Goal: Task Accomplishment & Management: Use online tool/utility

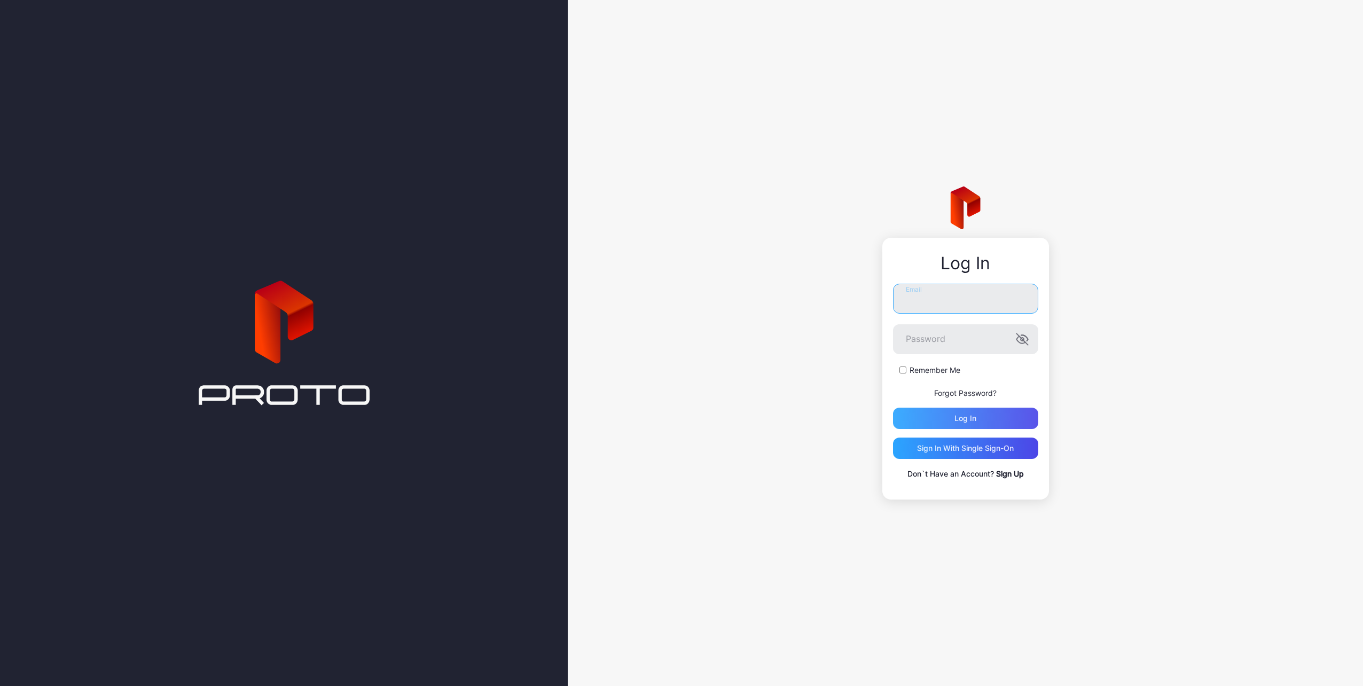
type input "**********"
click at [980, 416] on div "Log in" at bounding box center [965, 418] width 145 height 21
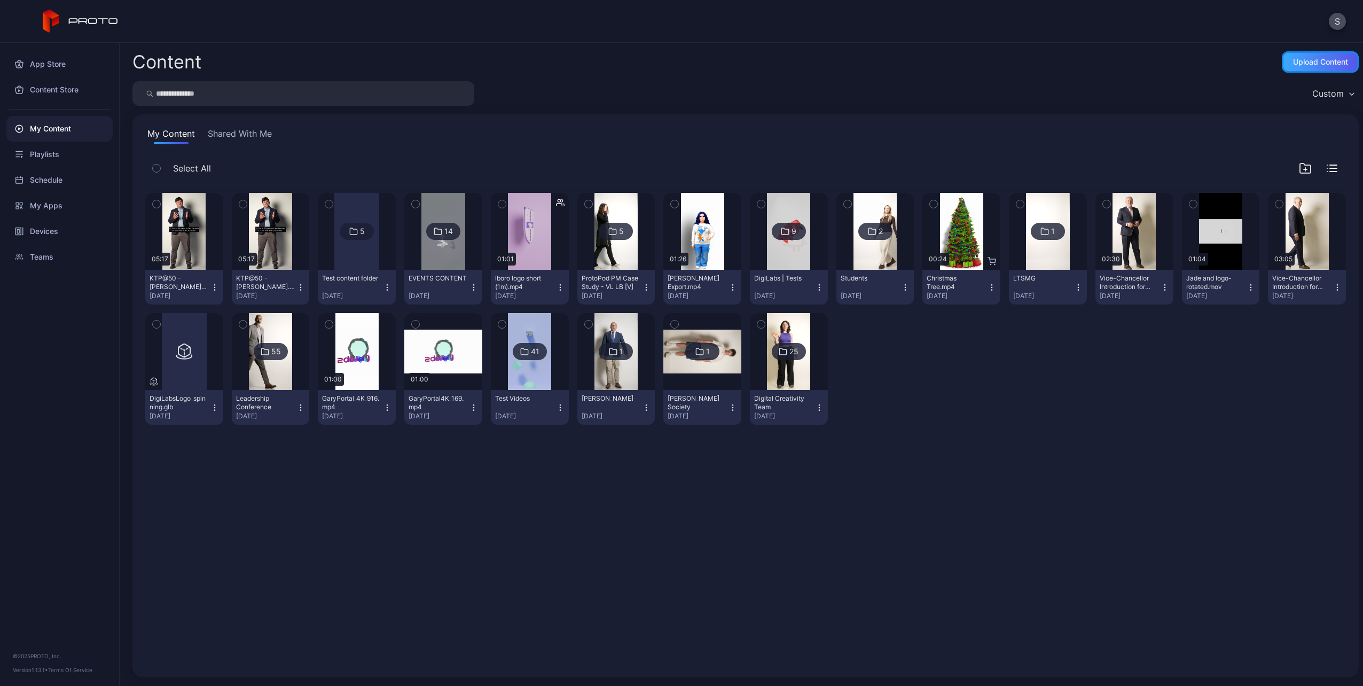
click at [1321, 56] on div "Upload Content" at bounding box center [1320, 61] width 77 height 21
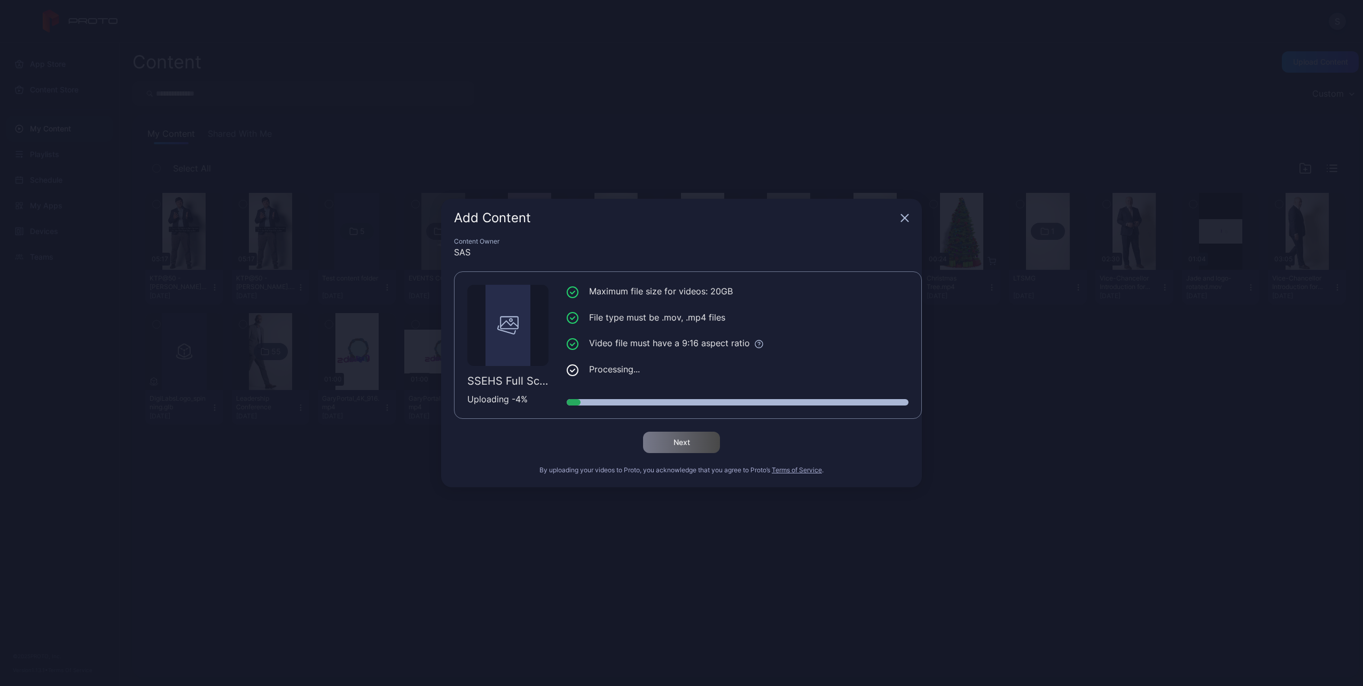
click at [904, 218] on icon "button" at bounding box center [905, 218] width 7 height 7
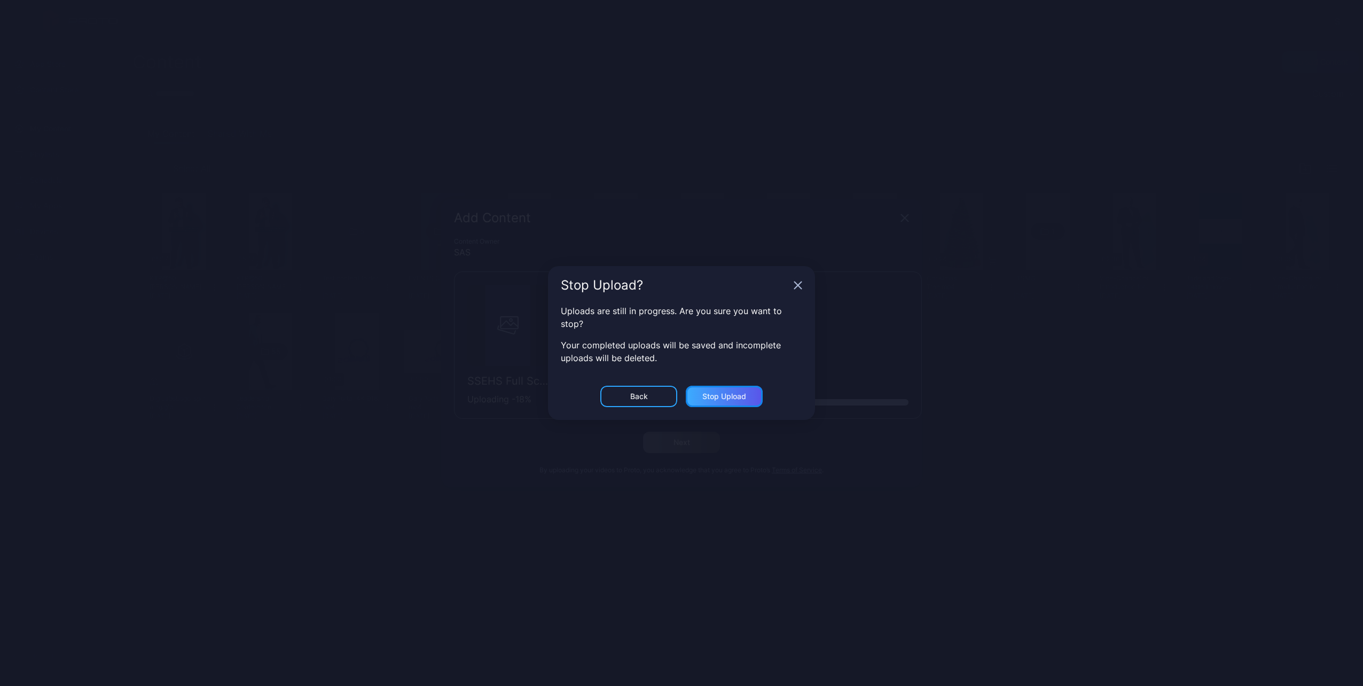
click at [706, 395] on div "Stop Upload" at bounding box center [724, 396] width 44 height 9
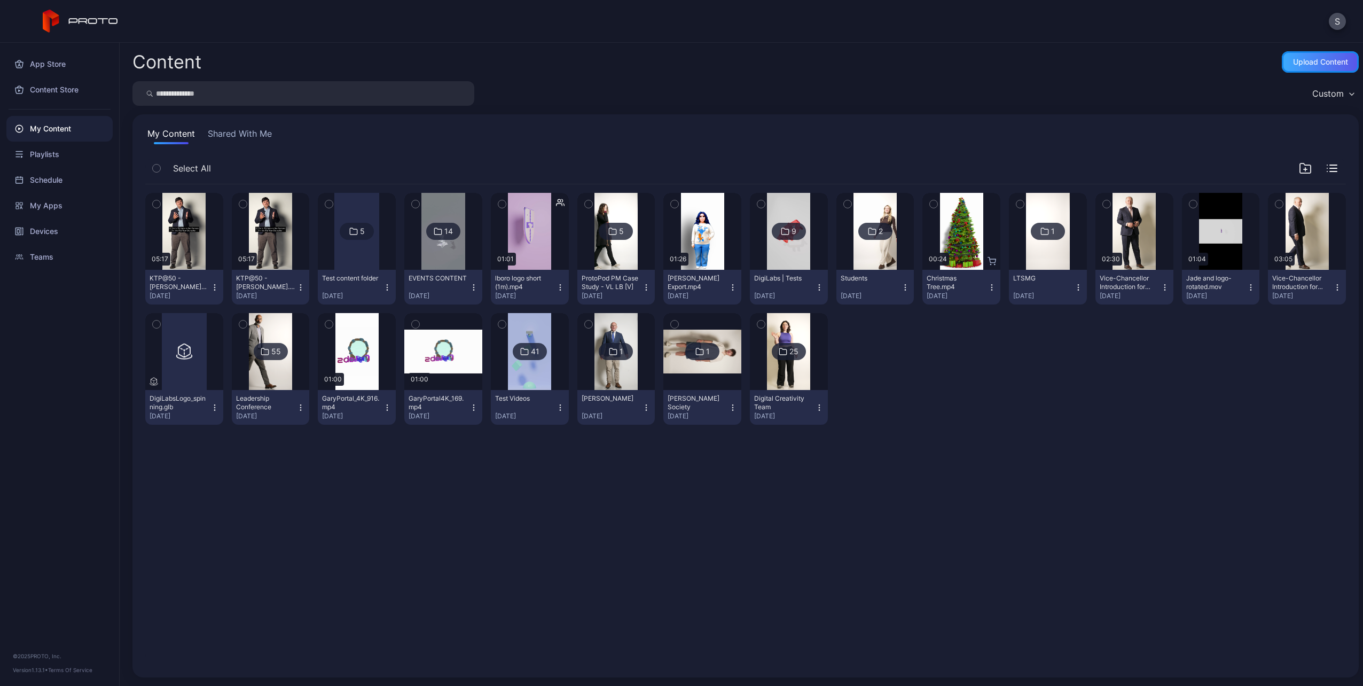
click at [1325, 59] on div "Upload Content" at bounding box center [1320, 62] width 55 height 9
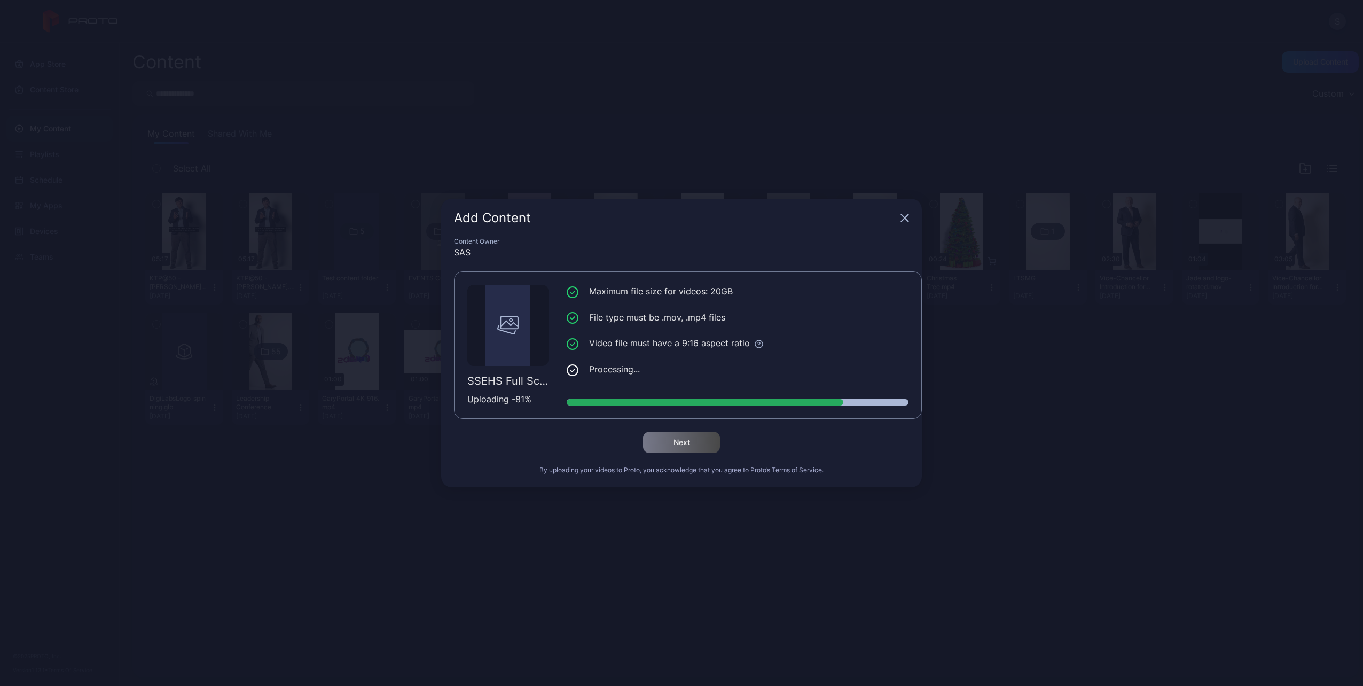
click at [789, 372] on li "Processing..." at bounding box center [738, 369] width 342 height 13
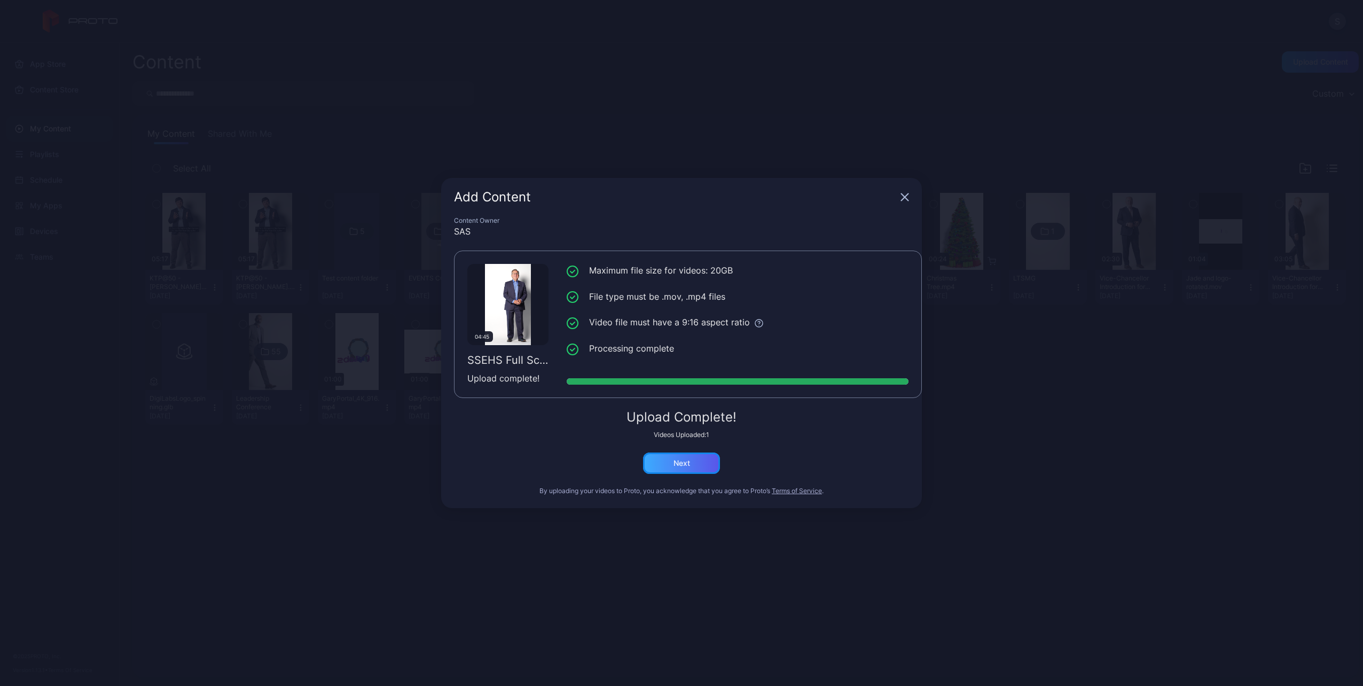
click at [645, 468] on div "Next" at bounding box center [681, 462] width 77 height 21
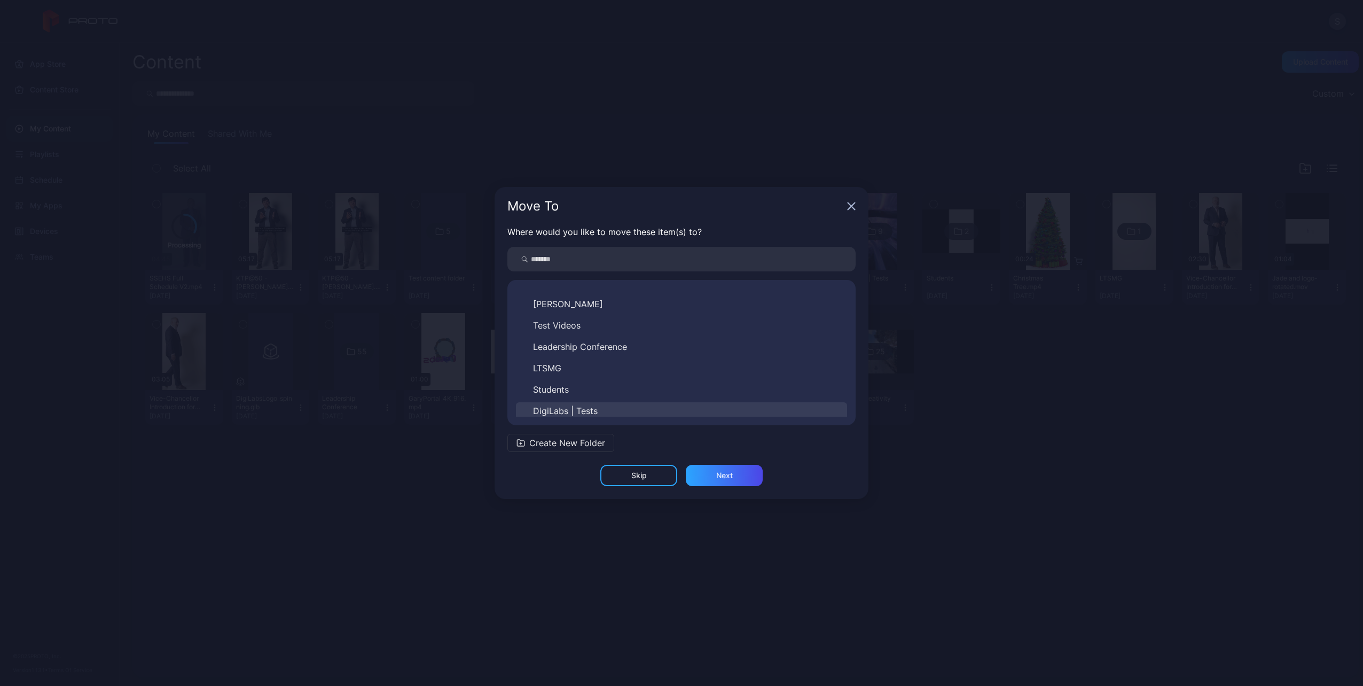
scroll to position [124, 0]
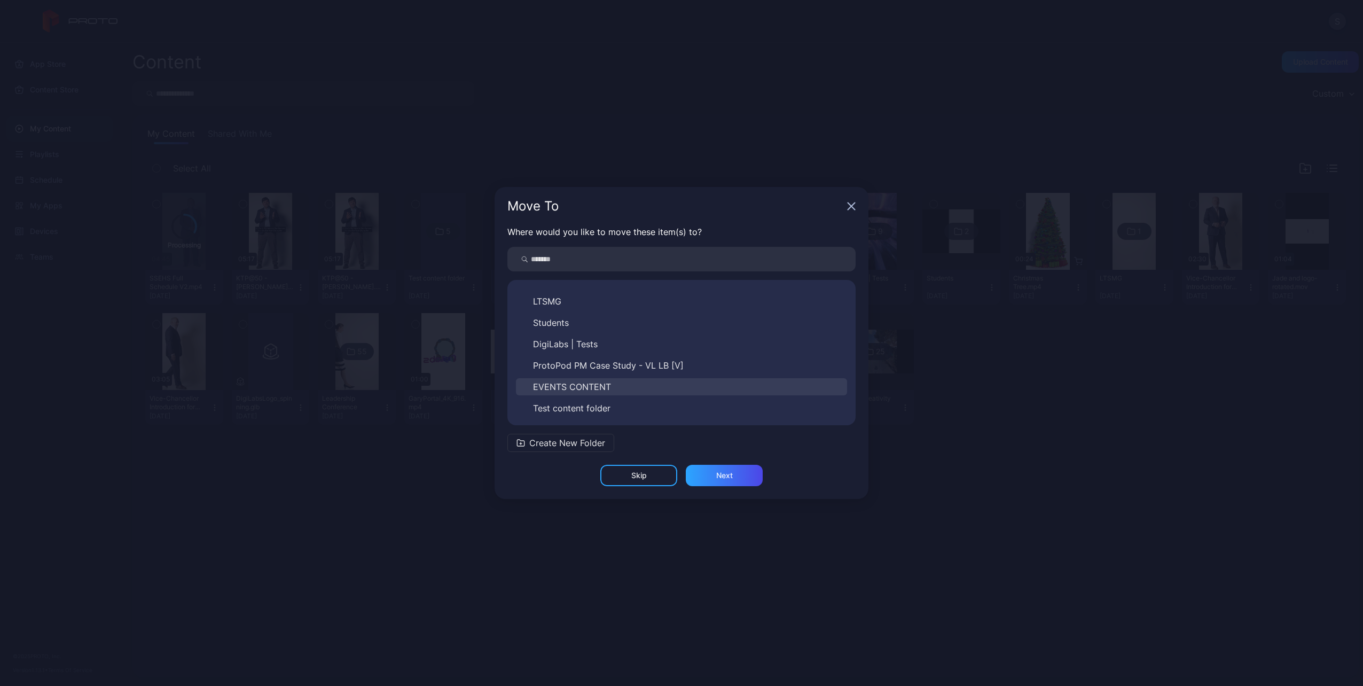
click at [589, 387] on span "EVENTS CONTENT" at bounding box center [572, 386] width 78 height 13
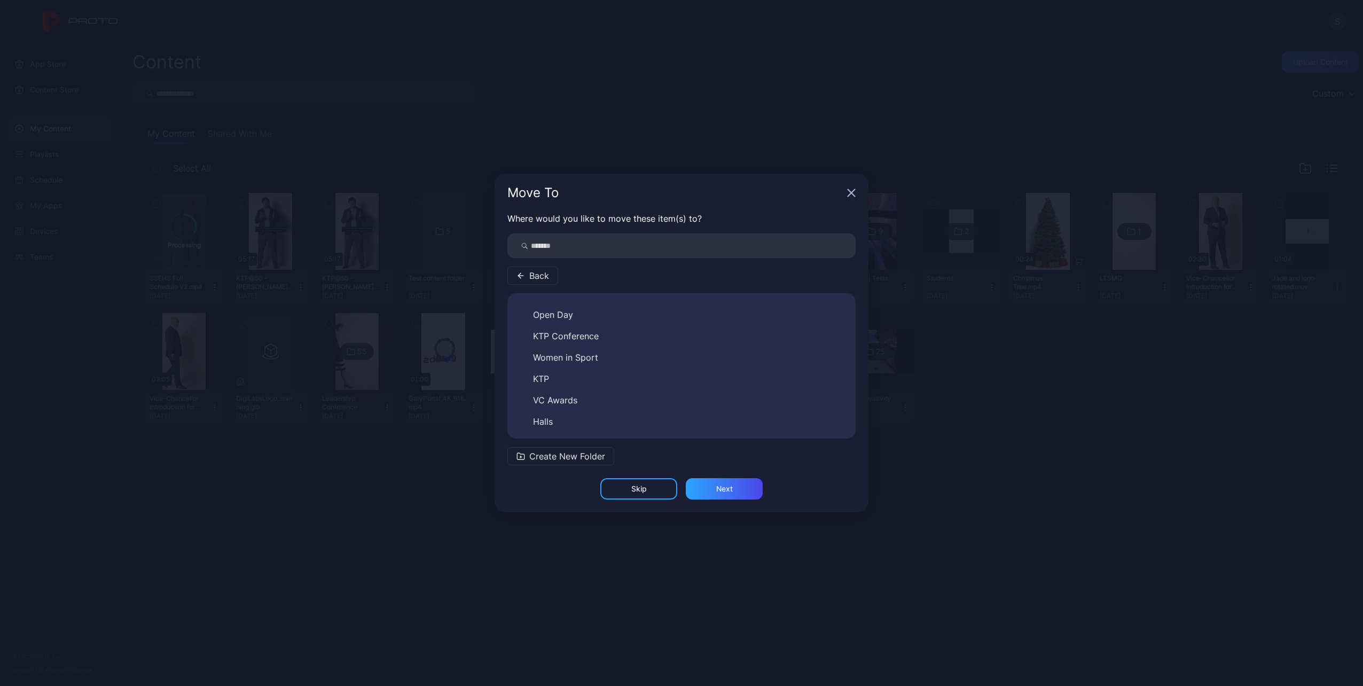
click at [587, 455] on span "Create New Folder" at bounding box center [567, 456] width 76 height 13
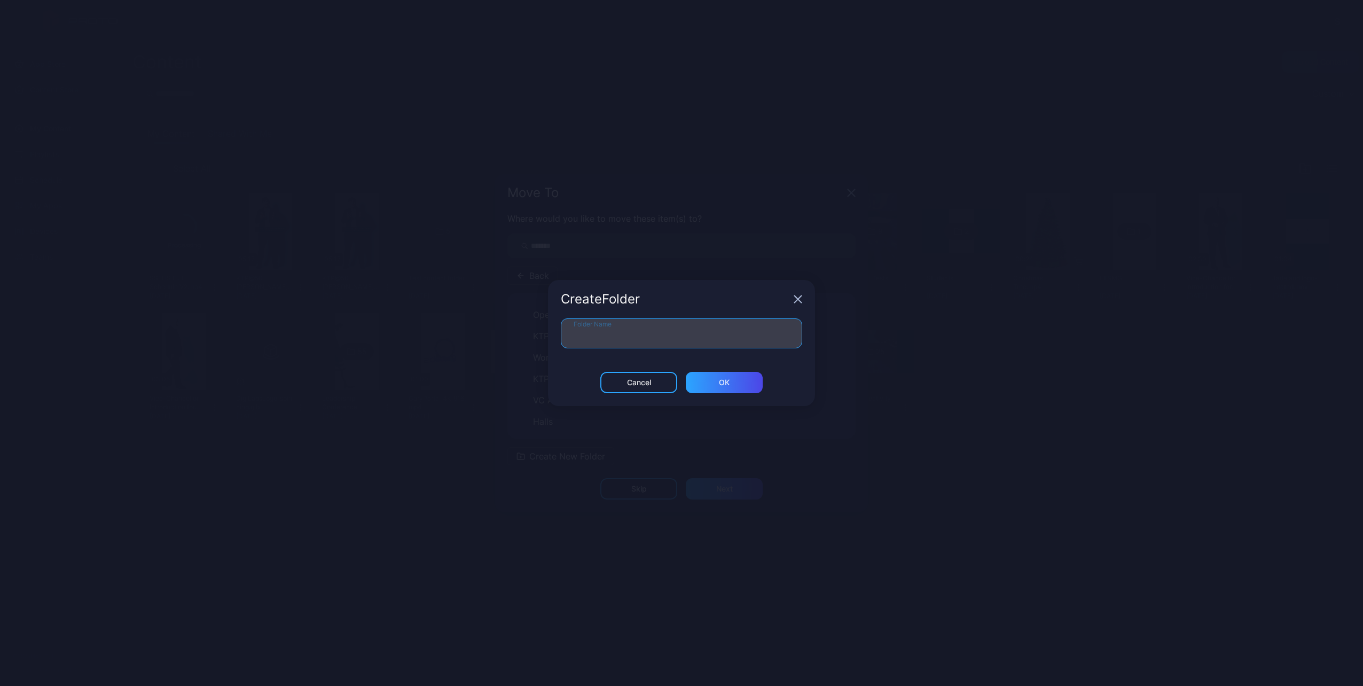
click at [615, 339] on input "Folder Name" at bounding box center [681, 333] width 241 height 30
type input "*****"
click at [719, 387] on div "ОК" at bounding box center [724, 382] width 77 height 21
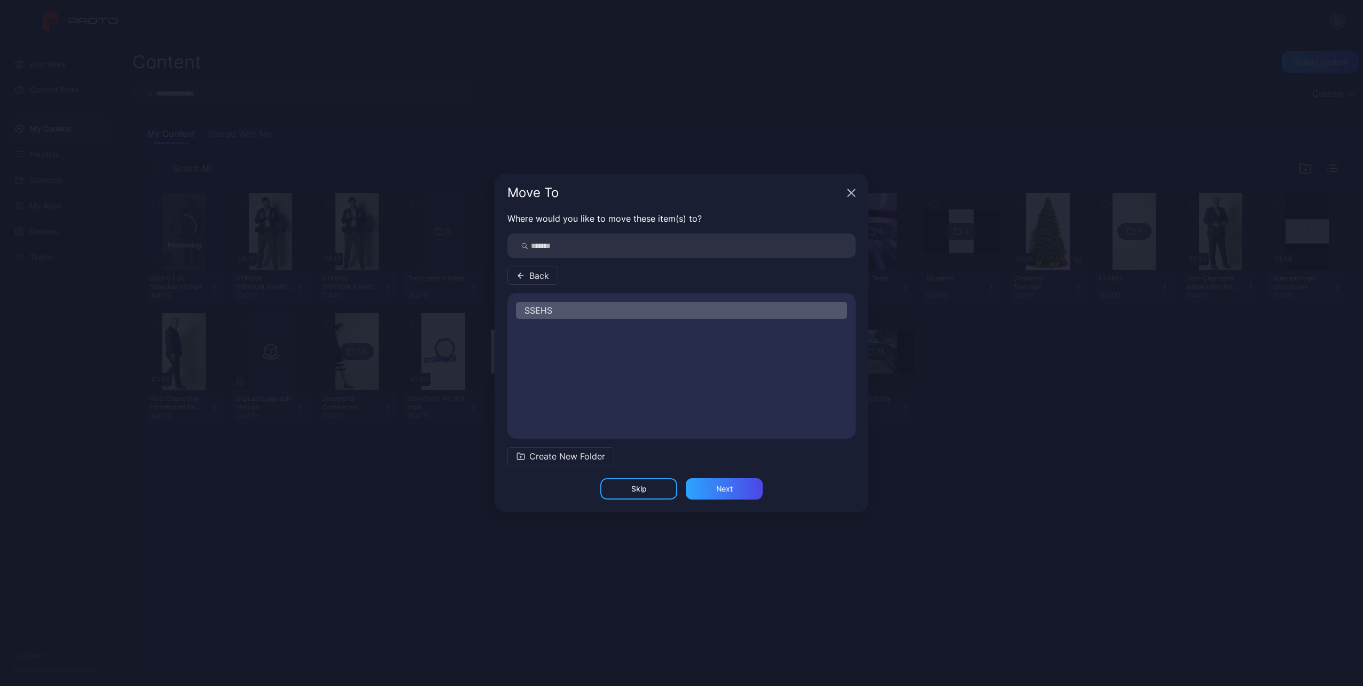
scroll to position [0, 0]
click at [715, 491] on div "Next" at bounding box center [724, 488] width 77 height 21
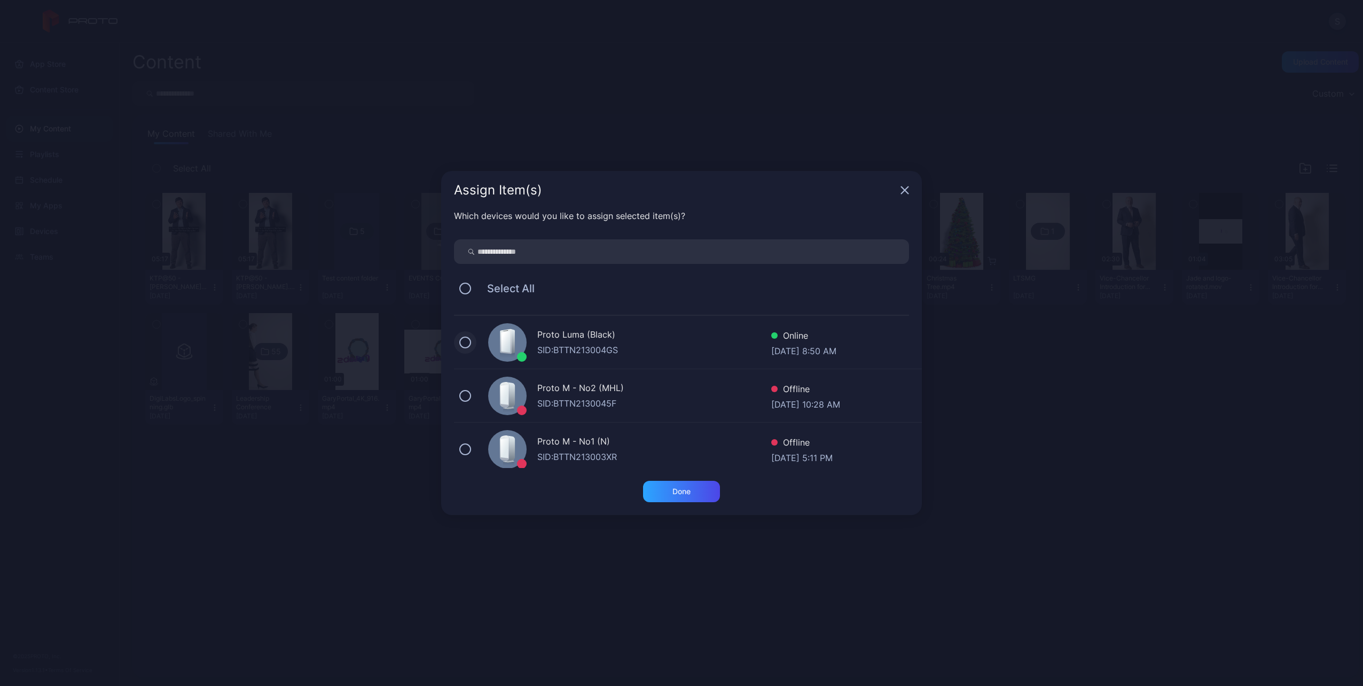
click at [466, 344] on button at bounding box center [465, 342] width 12 height 12
click at [695, 492] on div "Done" at bounding box center [681, 491] width 77 height 21
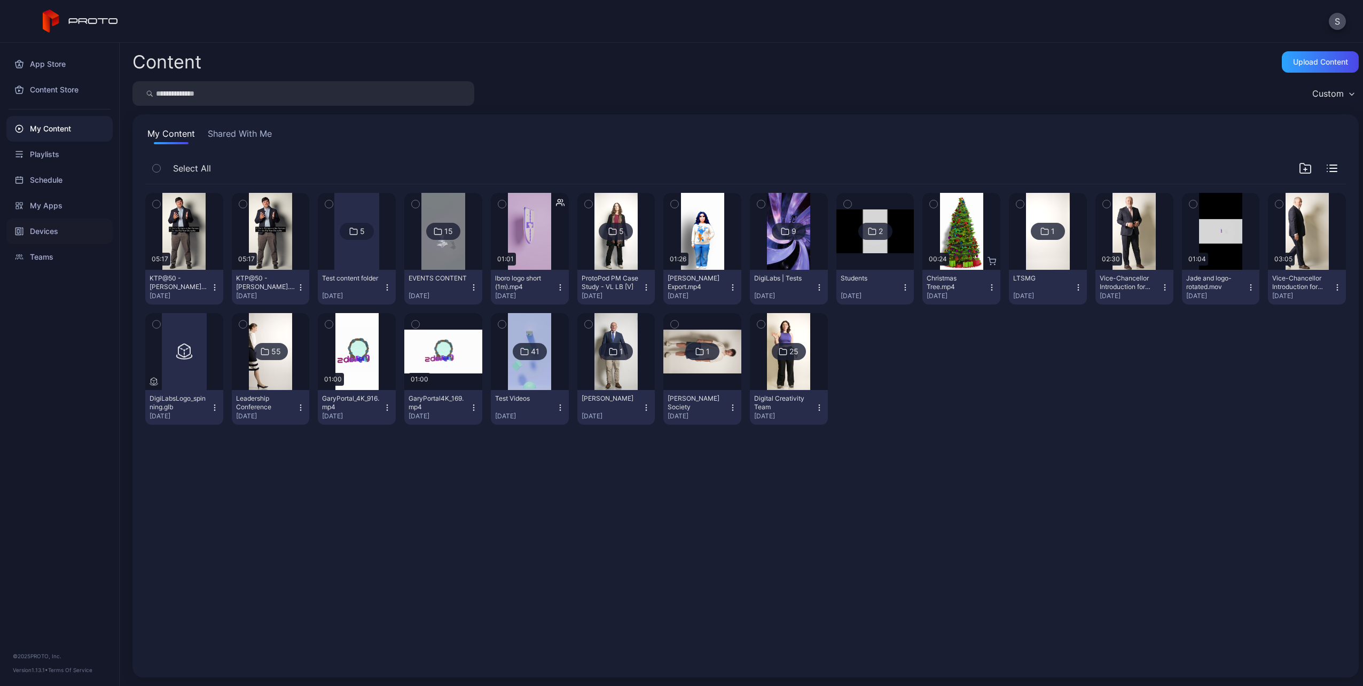
click at [78, 237] on div "Devices" at bounding box center [59, 231] width 106 height 26
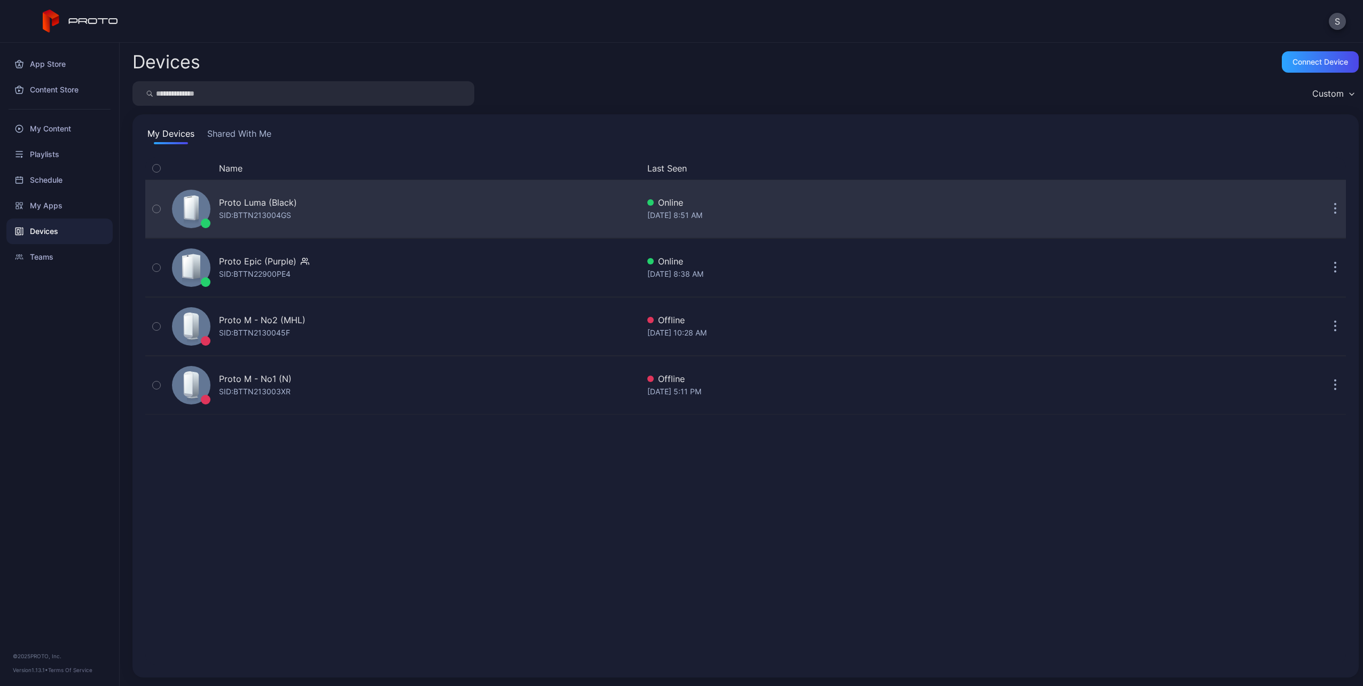
click at [239, 205] on div "Proto Luma (Black)" at bounding box center [258, 202] width 78 height 13
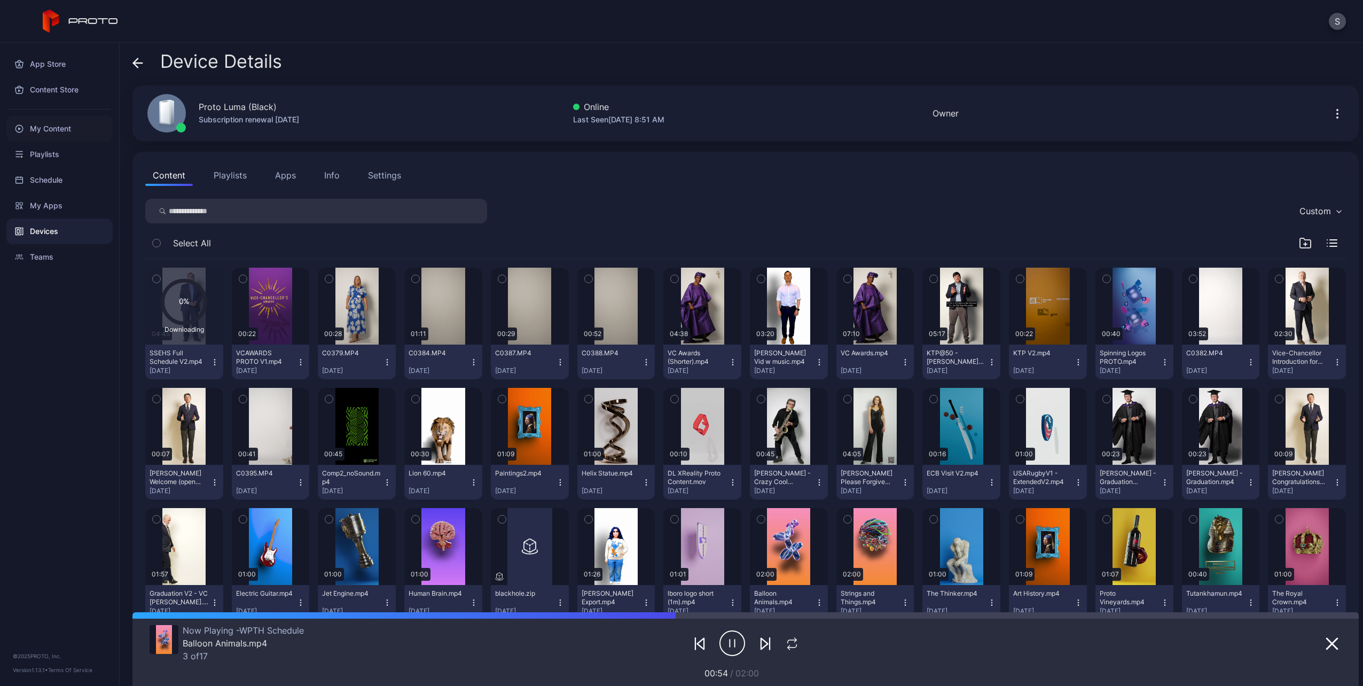
click at [54, 131] on div "My Content" at bounding box center [59, 129] width 106 height 26
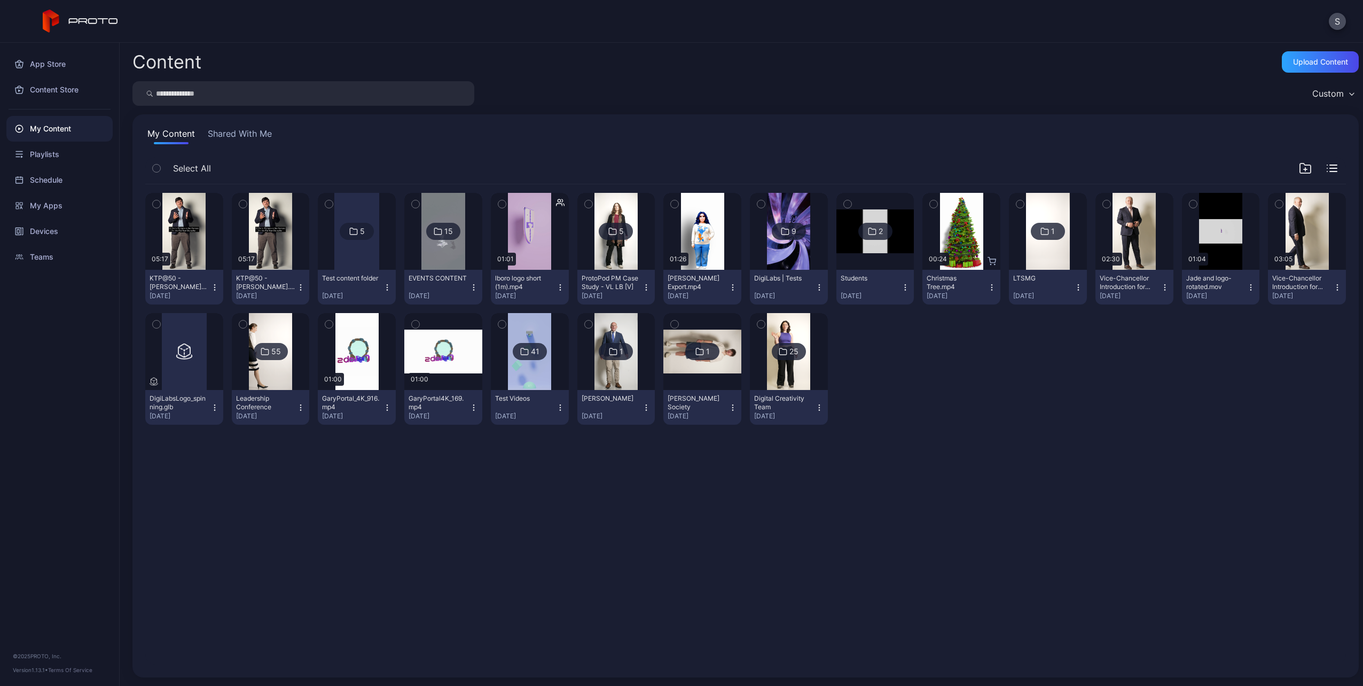
click at [440, 237] on div "15" at bounding box center [443, 231] width 34 height 17
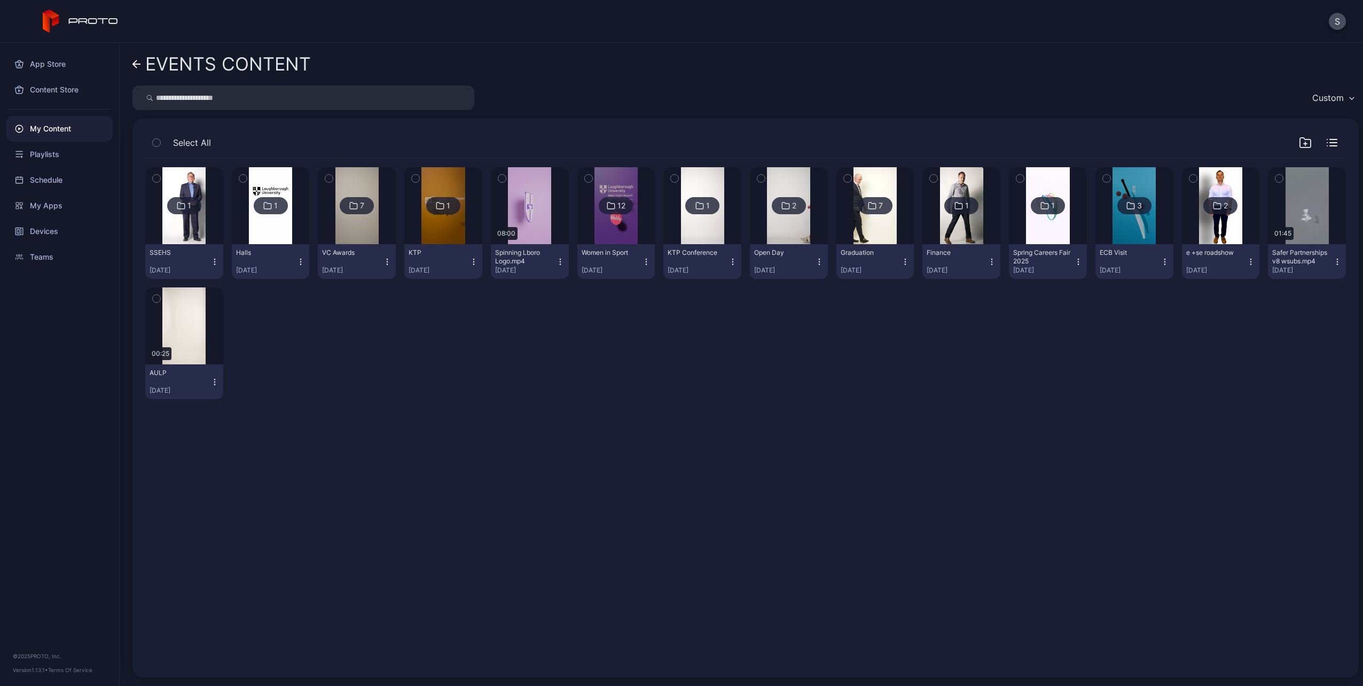
click at [201, 232] on img at bounding box center [183, 205] width 43 height 77
